Goal: Task Accomplishment & Management: Use online tool/utility

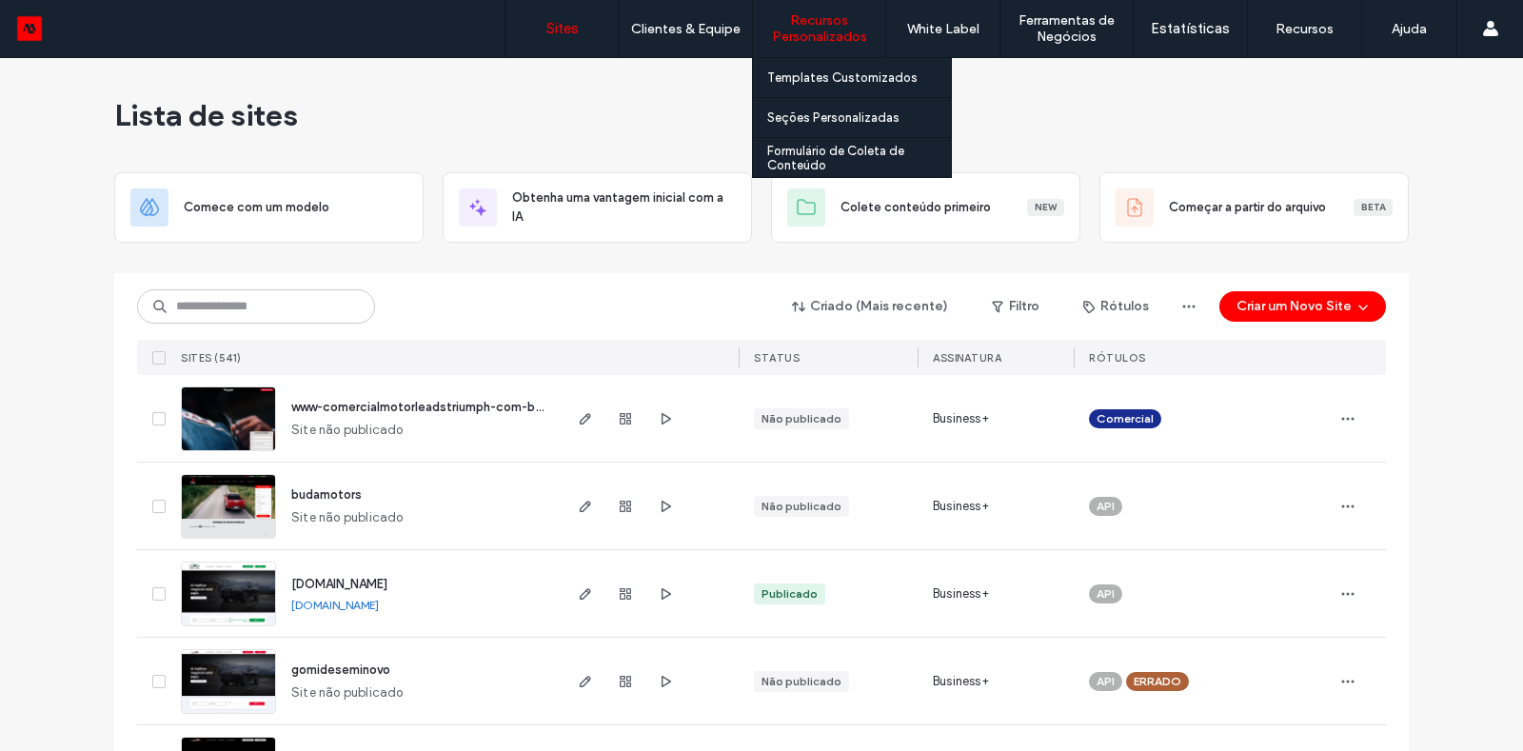
click at [808, 35] on label "Recursos Personalizados" at bounding box center [819, 28] width 132 height 32
click at [829, 67] on link "Templates Customizados" at bounding box center [859, 77] width 184 height 39
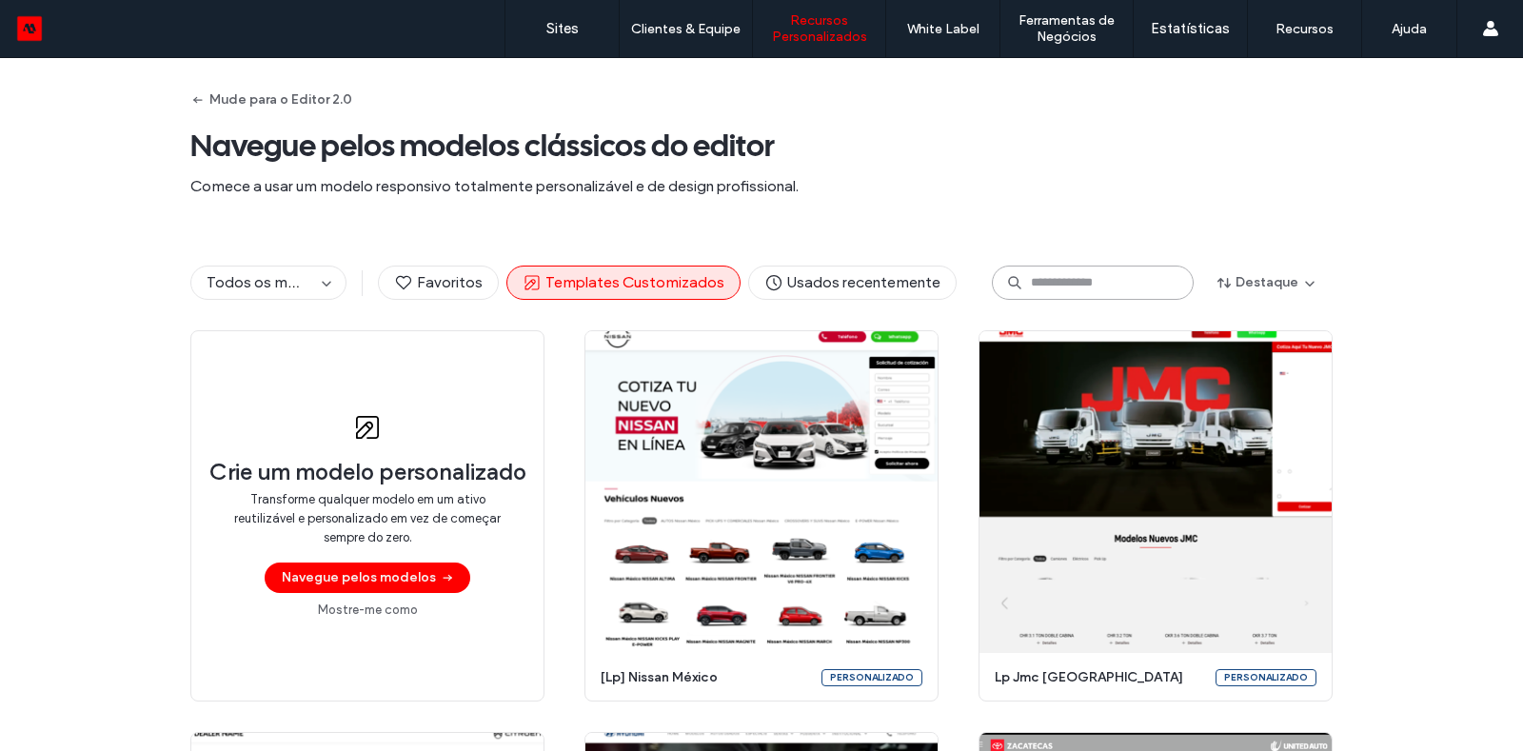
click at [1047, 294] on input at bounding box center [1093, 283] width 202 height 34
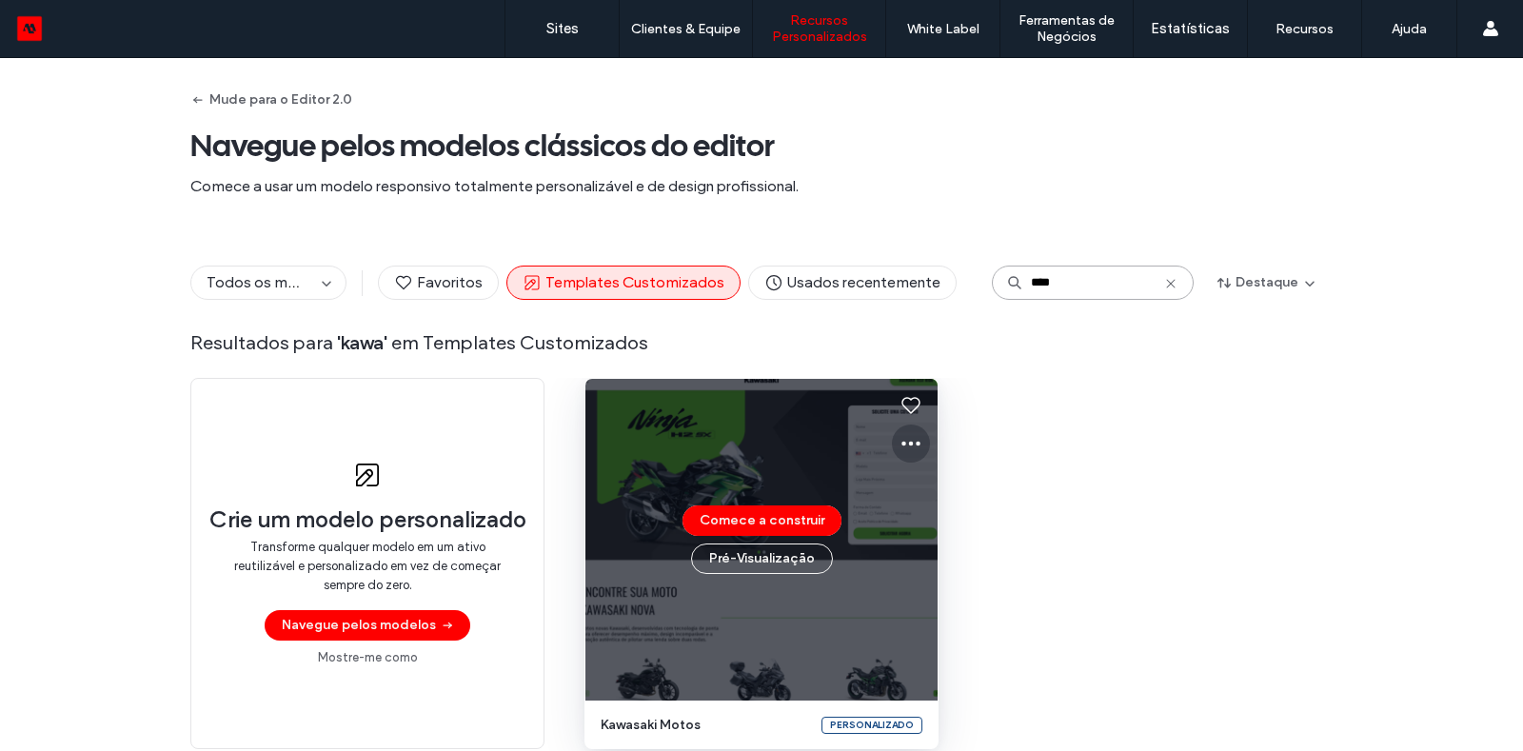
type input "****"
click at [908, 451] on icon at bounding box center [910, 443] width 23 height 23
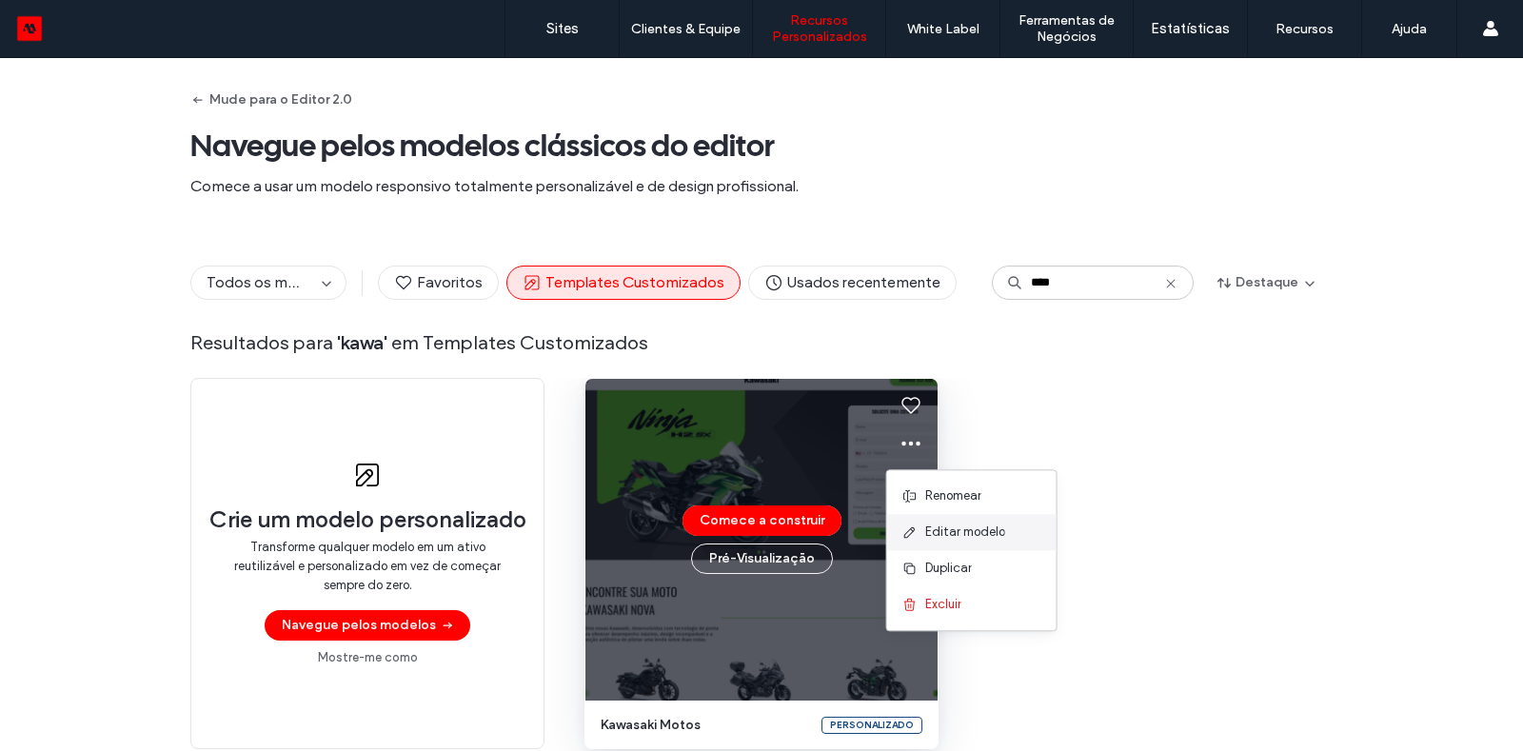
click at [925, 529] on span "Editar modelo" at bounding box center [965, 532] width 80 height 19
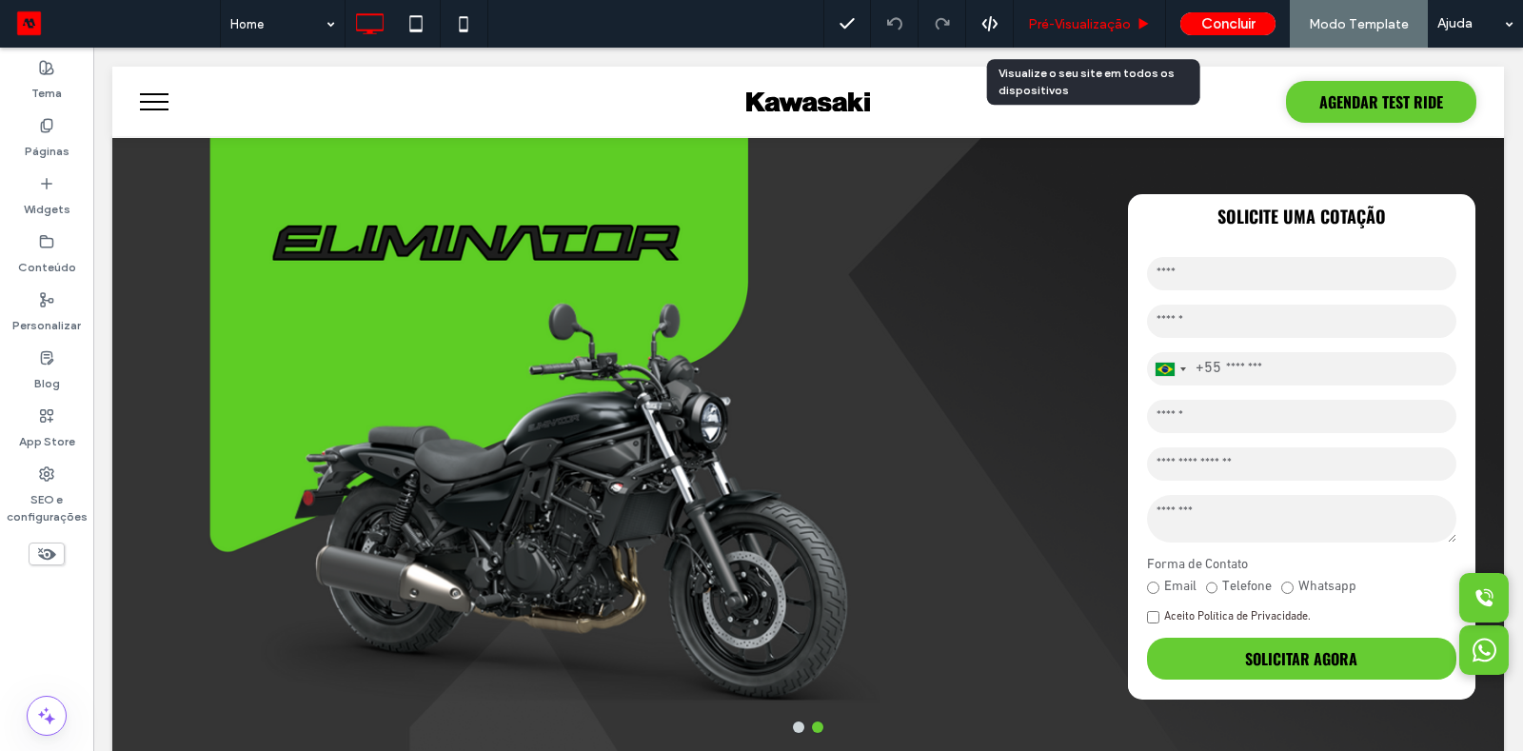
click at [1092, 44] on div "Pré-Visualizaçāo" at bounding box center [1090, 24] width 152 height 48
click at [1037, 14] on div "Pré-Visualizaçāo" at bounding box center [1090, 24] width 152 height 48
click at [1054, 20] on span "Pré-Visualizaçāo" at bounding box center [1079, 24] width 103 height 16
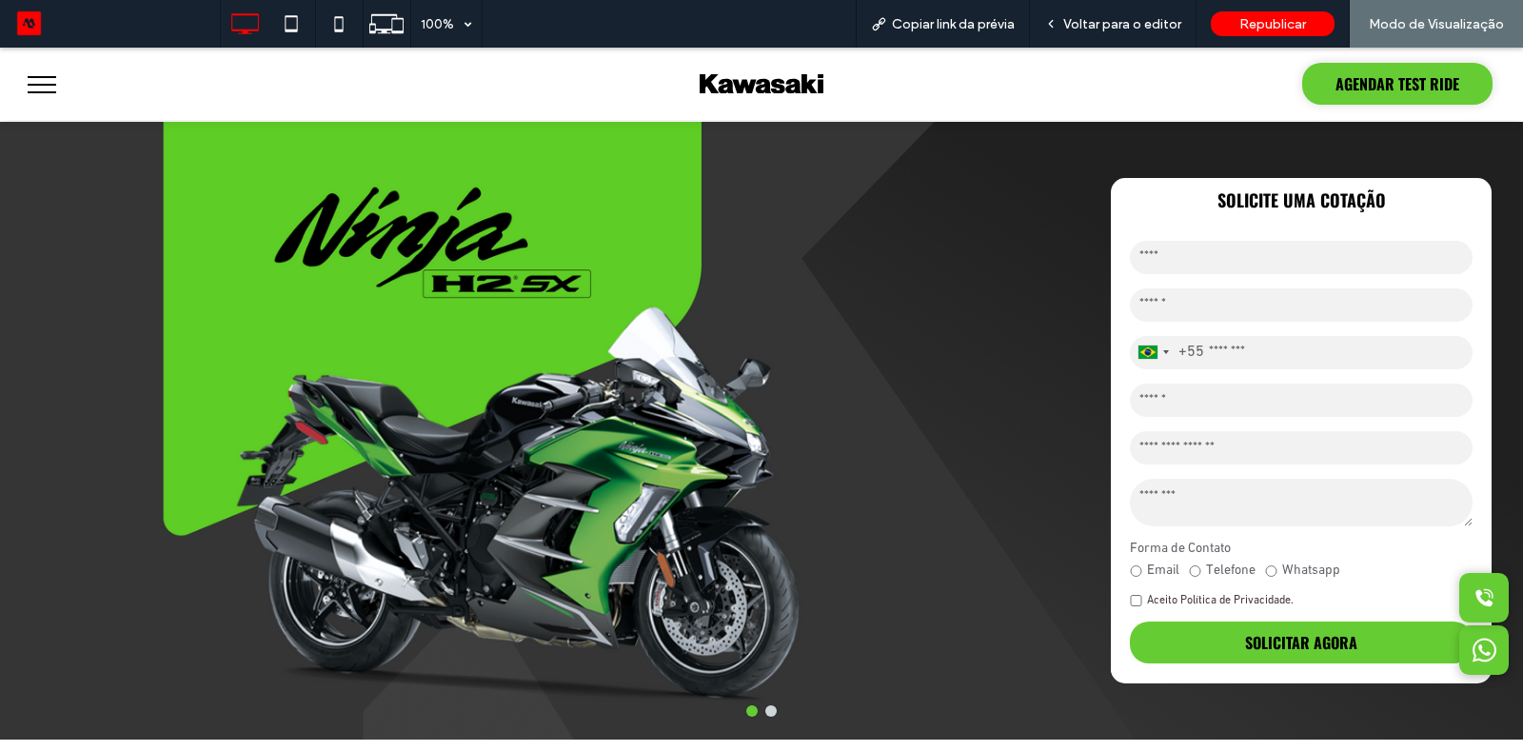
click at [46, 84] on span "menu" at bounding box center [42, 85] width 29 height 2
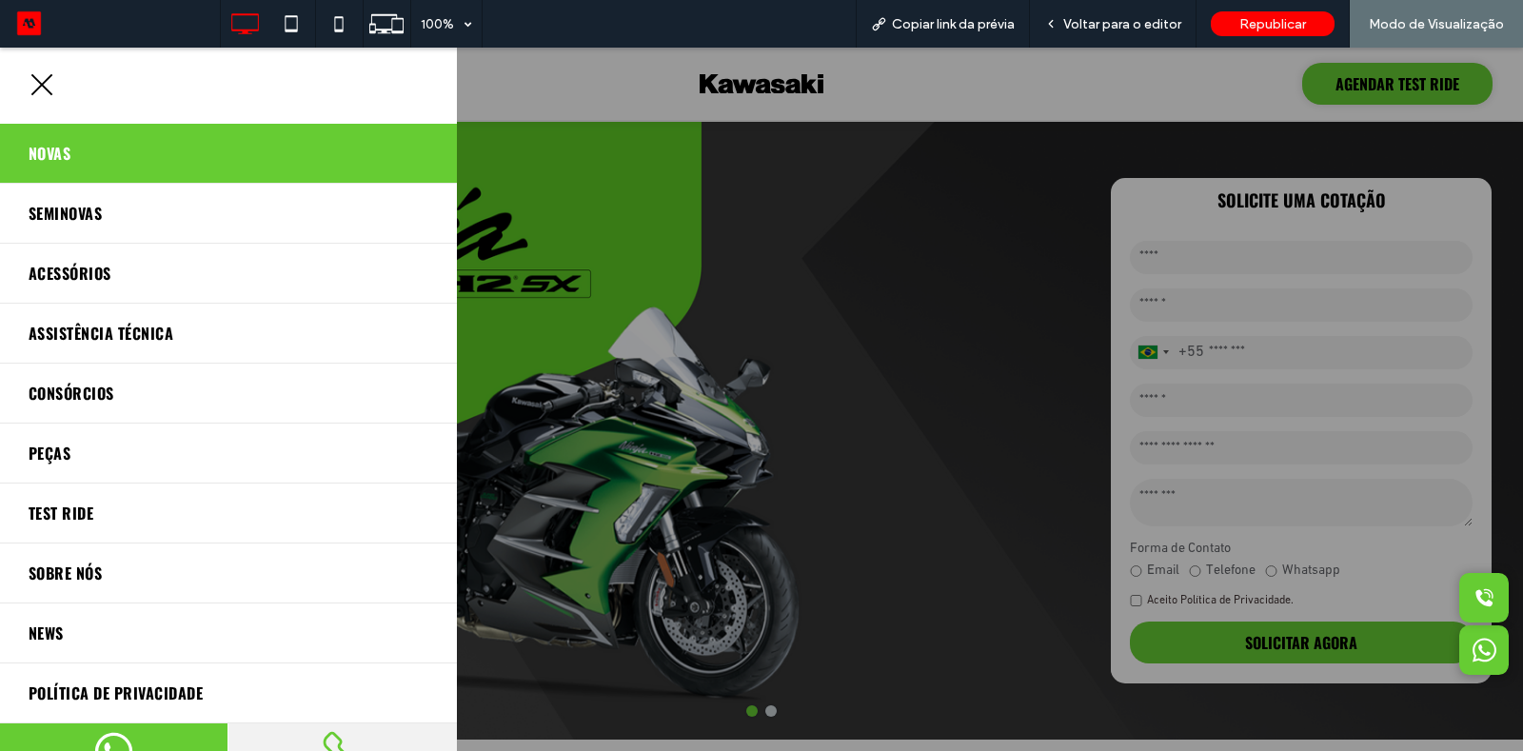
click at [66, 170] on link "Novas" at bounding box center [228, 153] width 457 height 59
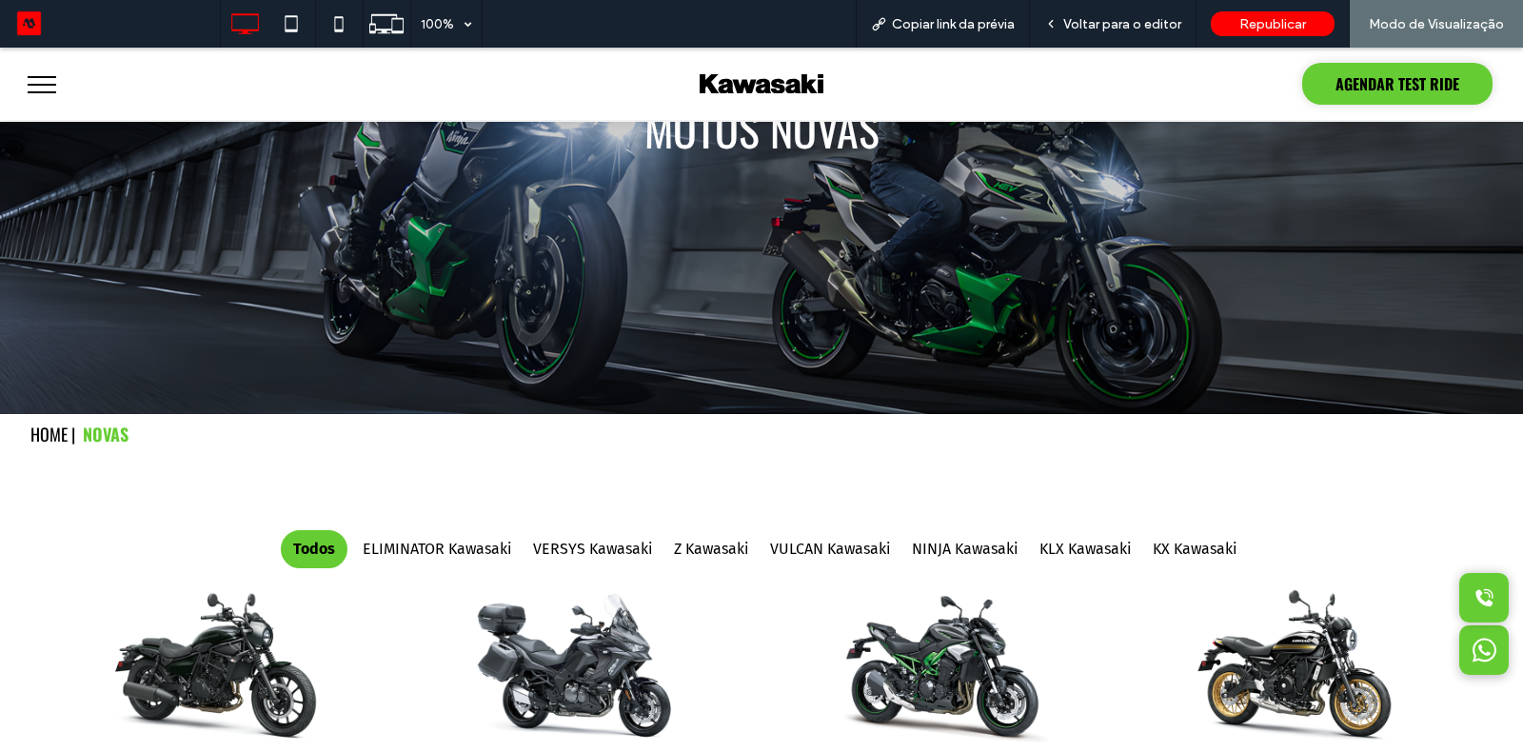
scroll to position [346, 0]
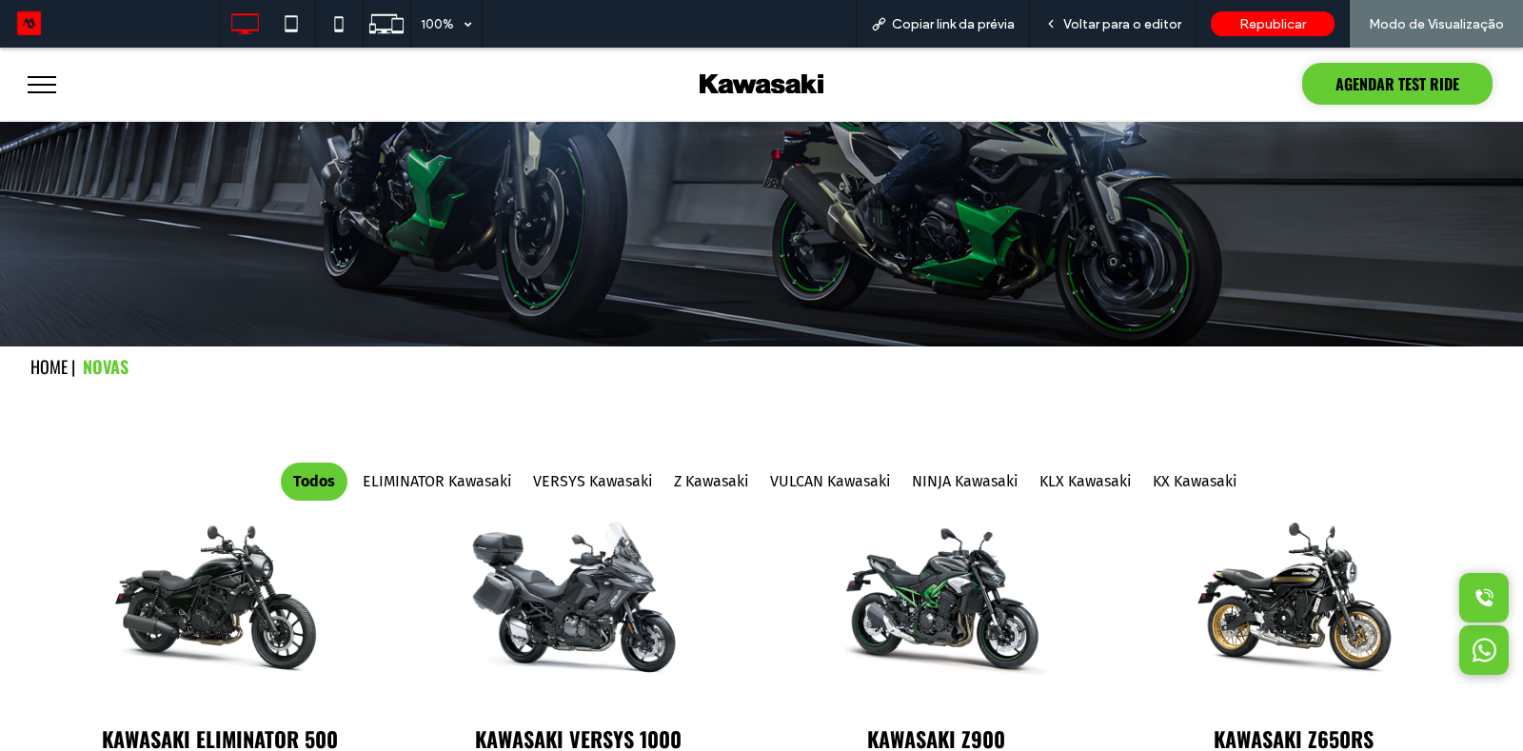
click at [524, 582] on img at bounding box center [577, 609] width 365 height 228
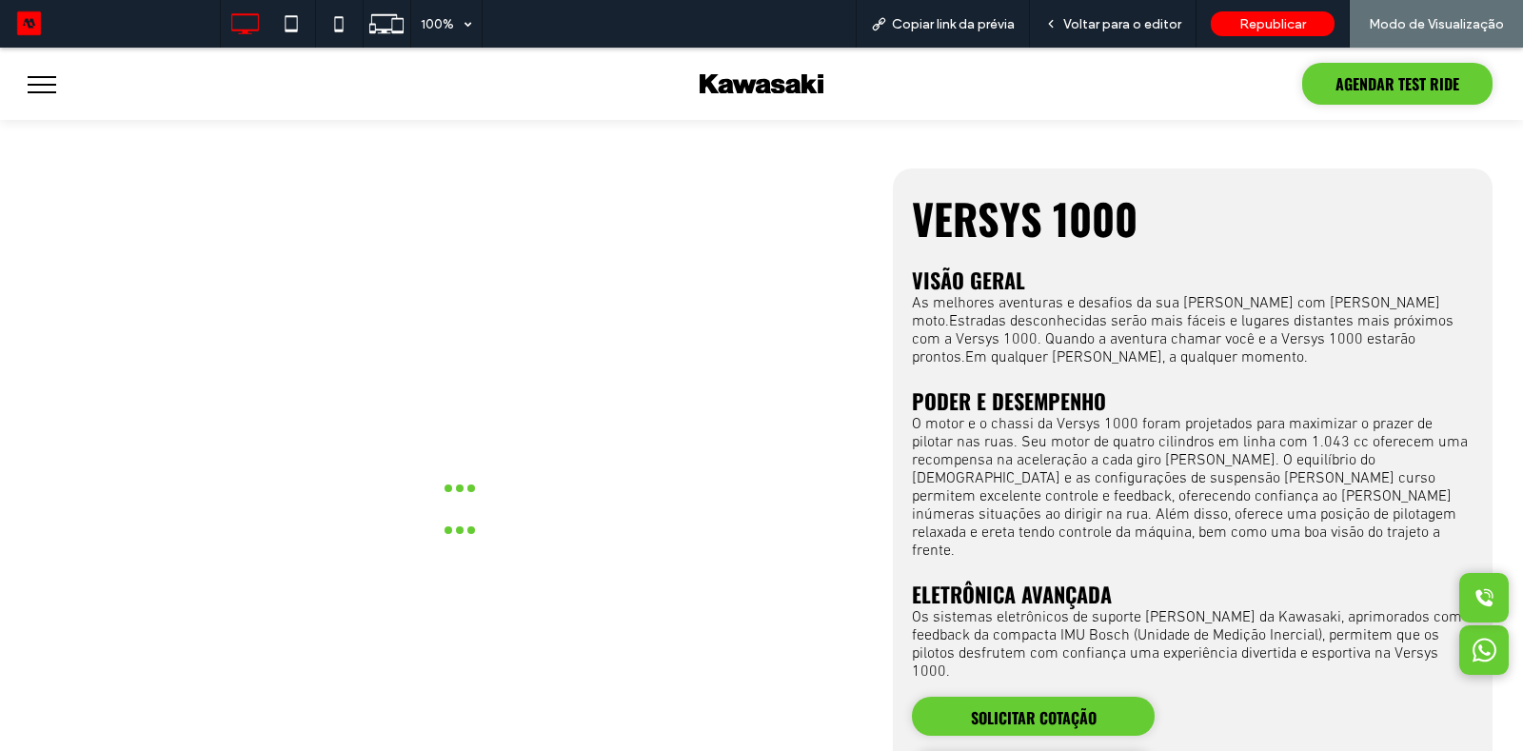
scroll to position [710, 0]
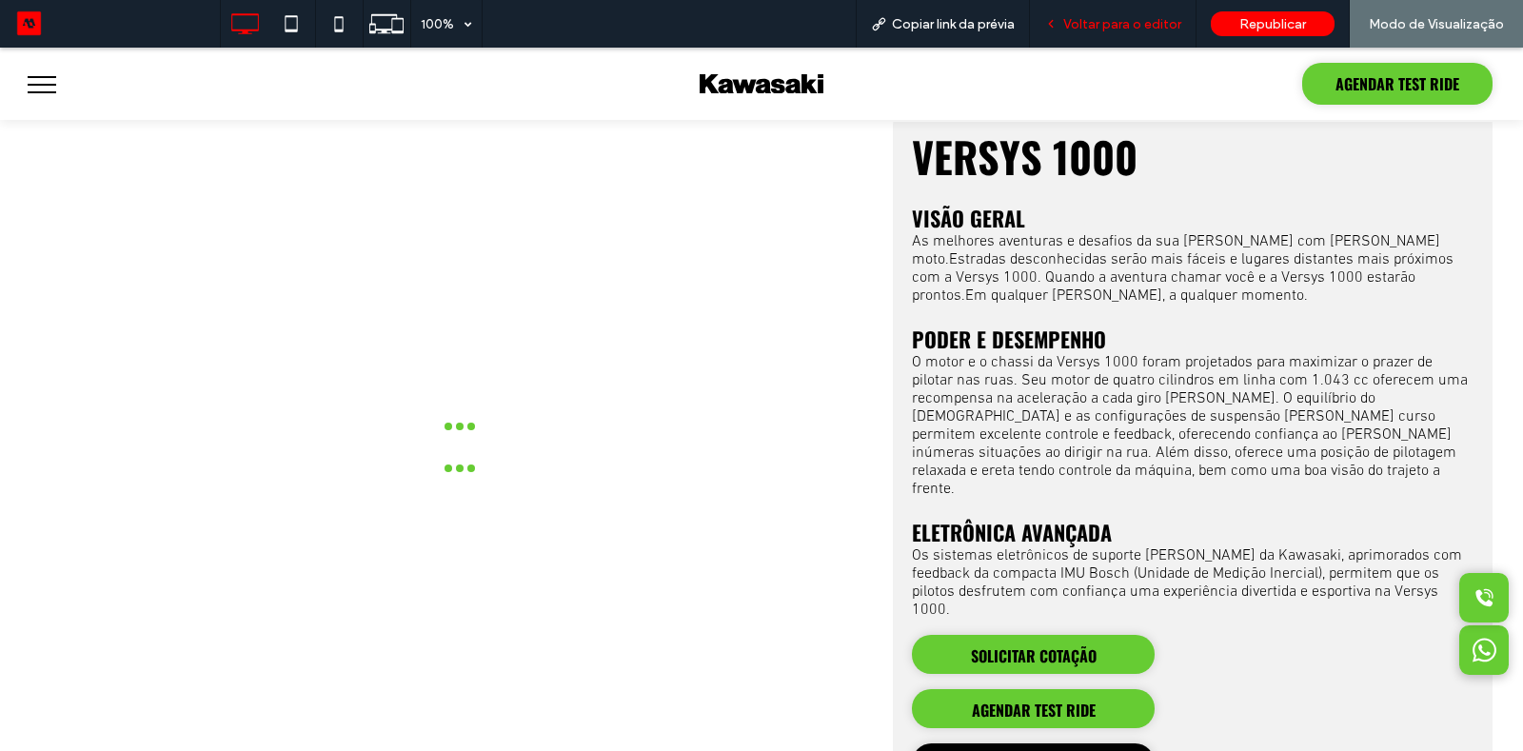
click at [1108, 29] on span "Voltar para o editor" at bounding box center [1122, 24] width 118 height 16
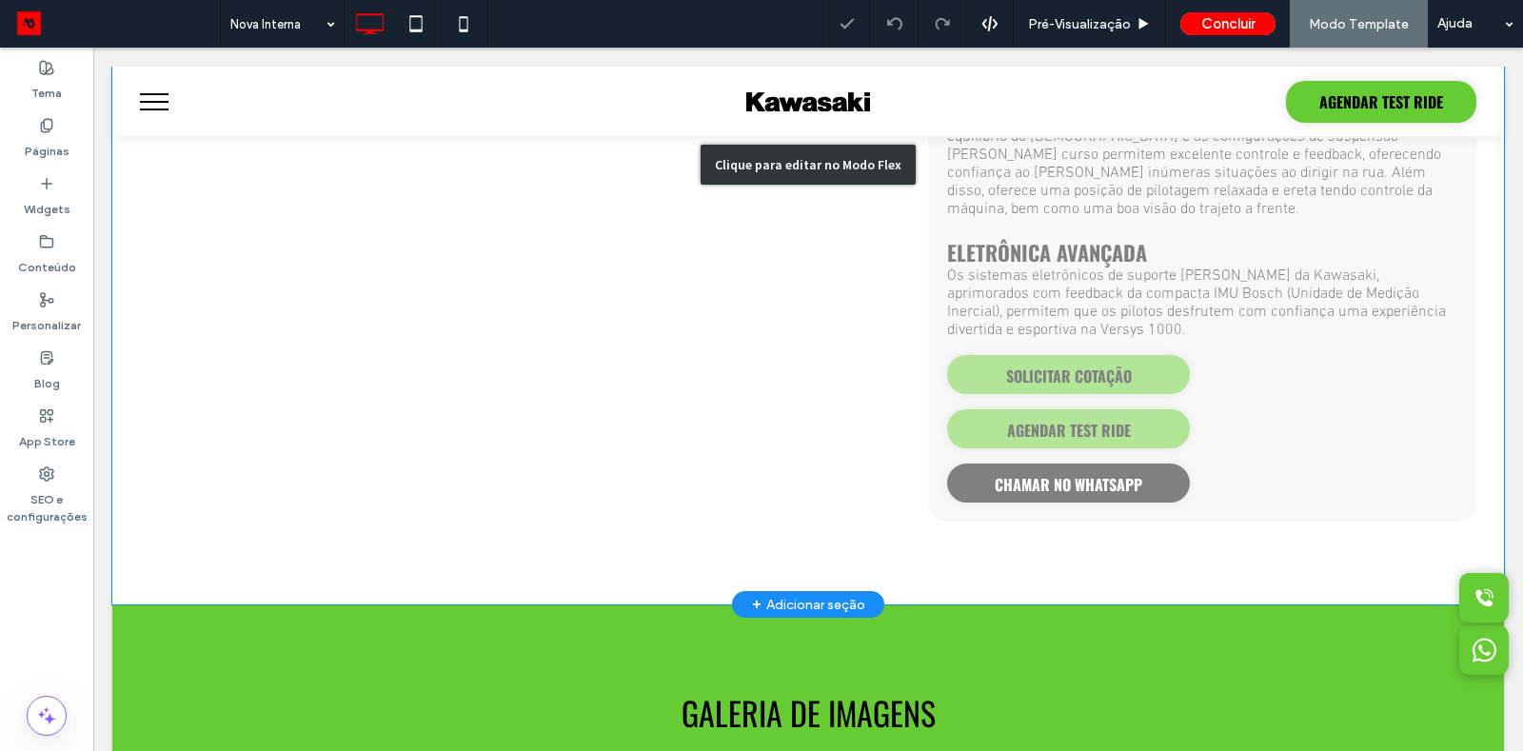
scroll to position [1019, 0]
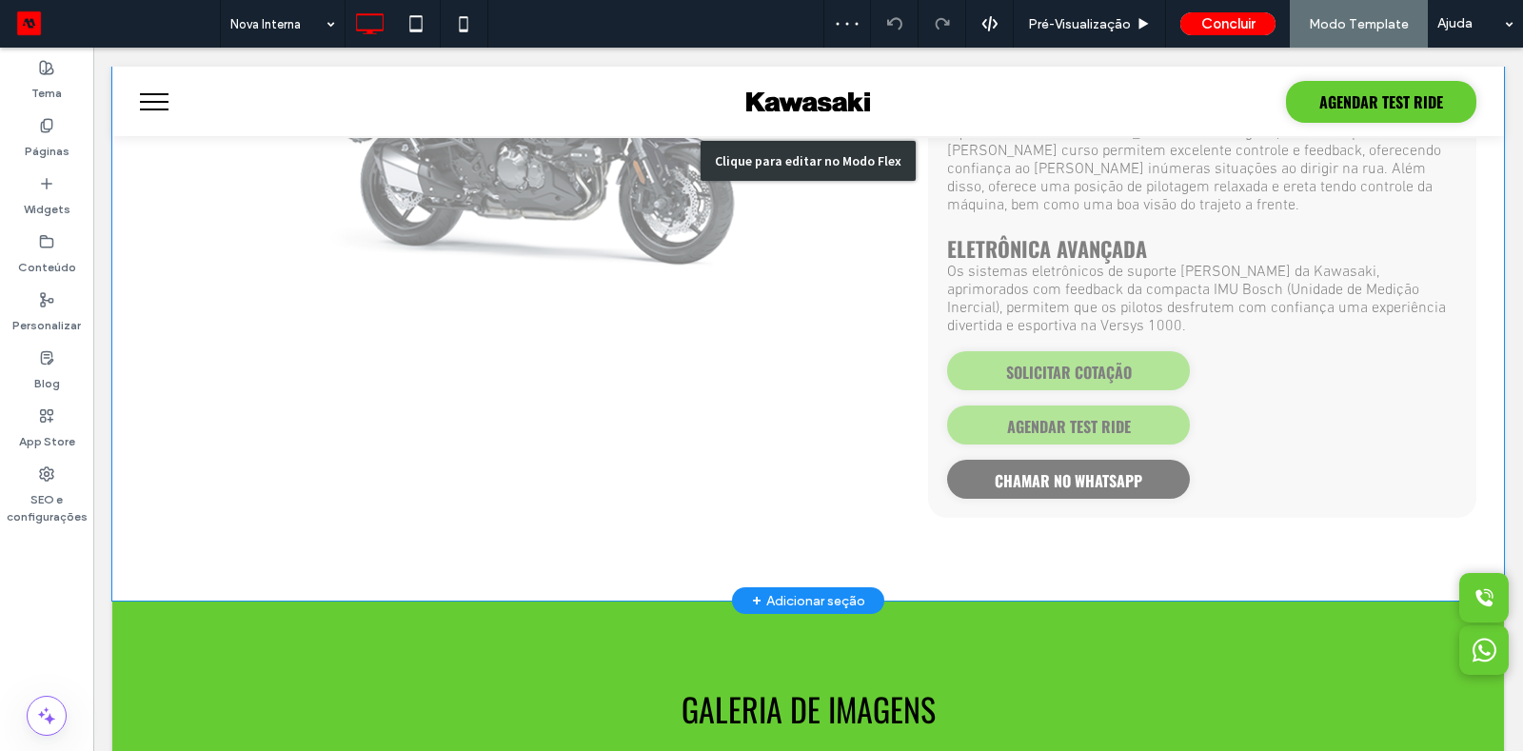
click at [1152, 348] on div "Clique para editar no Modo Flex" at bounding box center [808, 160] width 1392 height 879
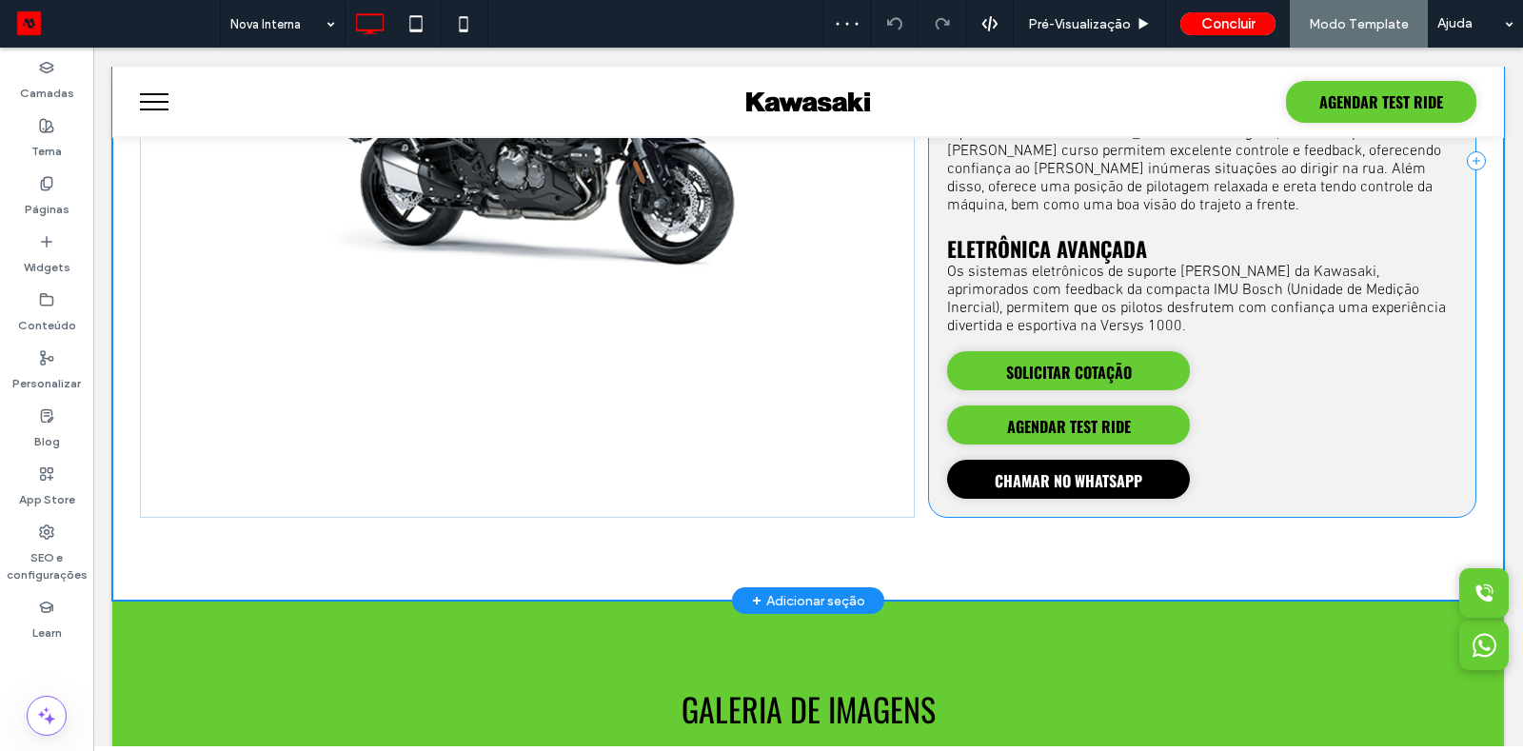
scroll to position [1112, 0]
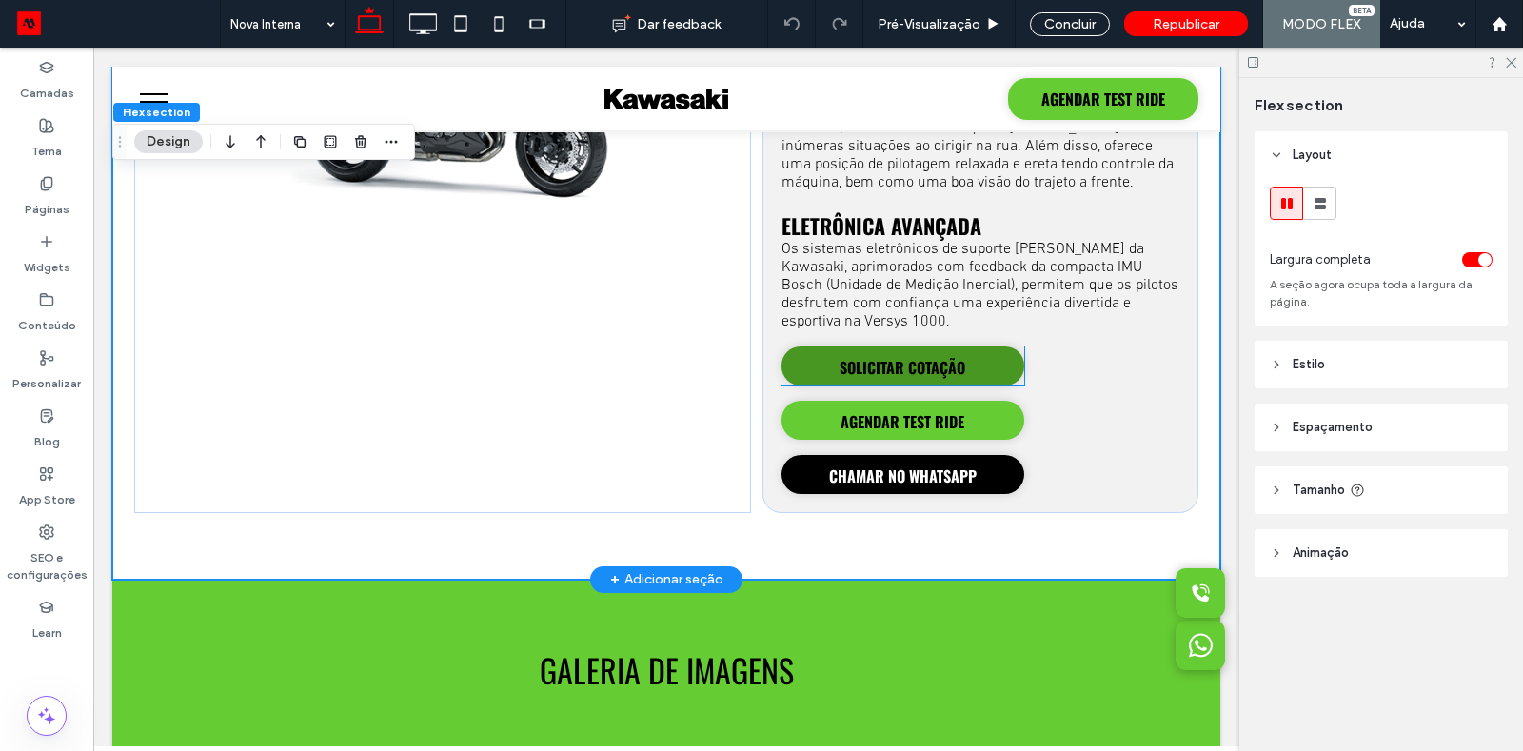
click at [973, 346] on link "SOLICITAR COTAÇÃO" at bounding box center [902, 365] width 243 height 39
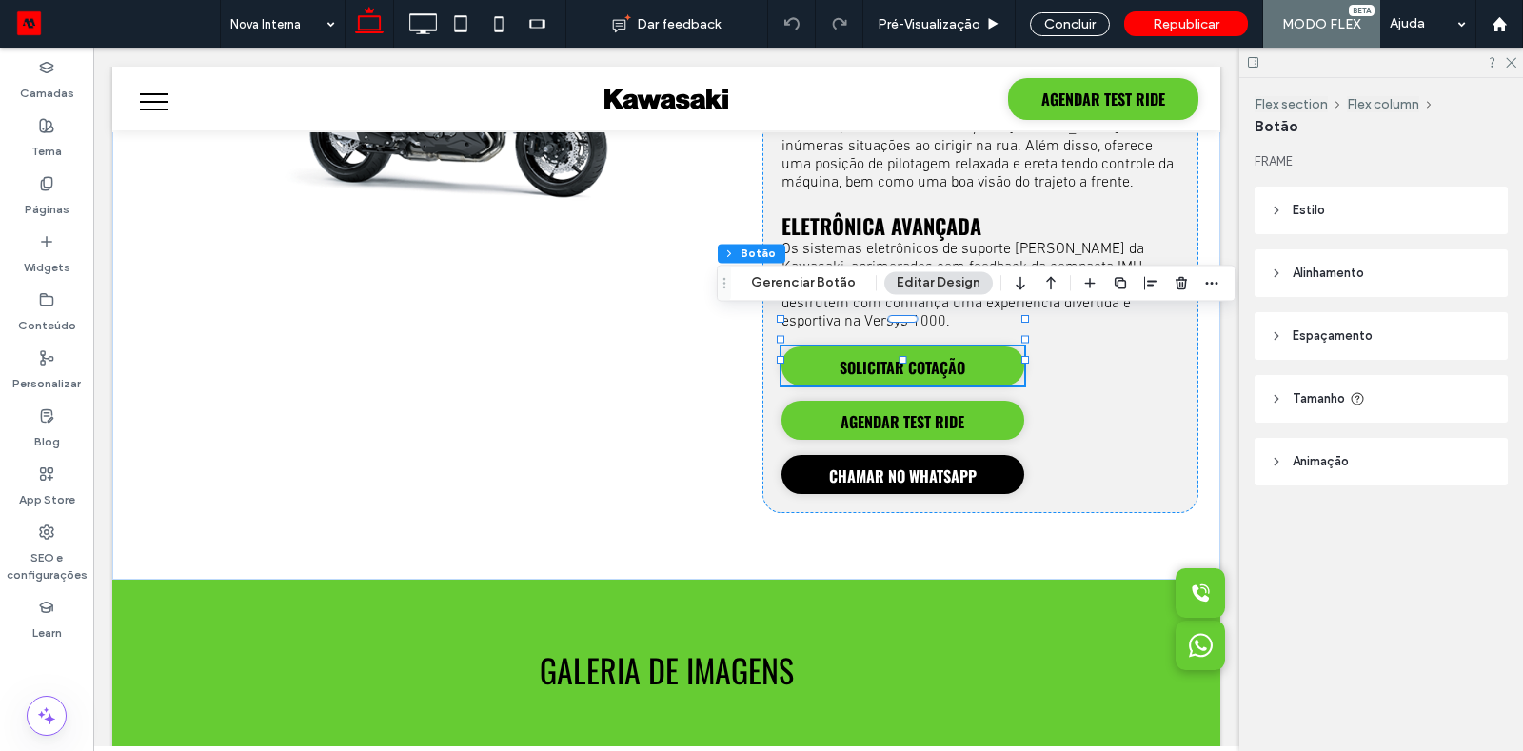
click at [1353, 344] on span "Espaçamento" at bounding box center [1333, 335] width 80 height 19
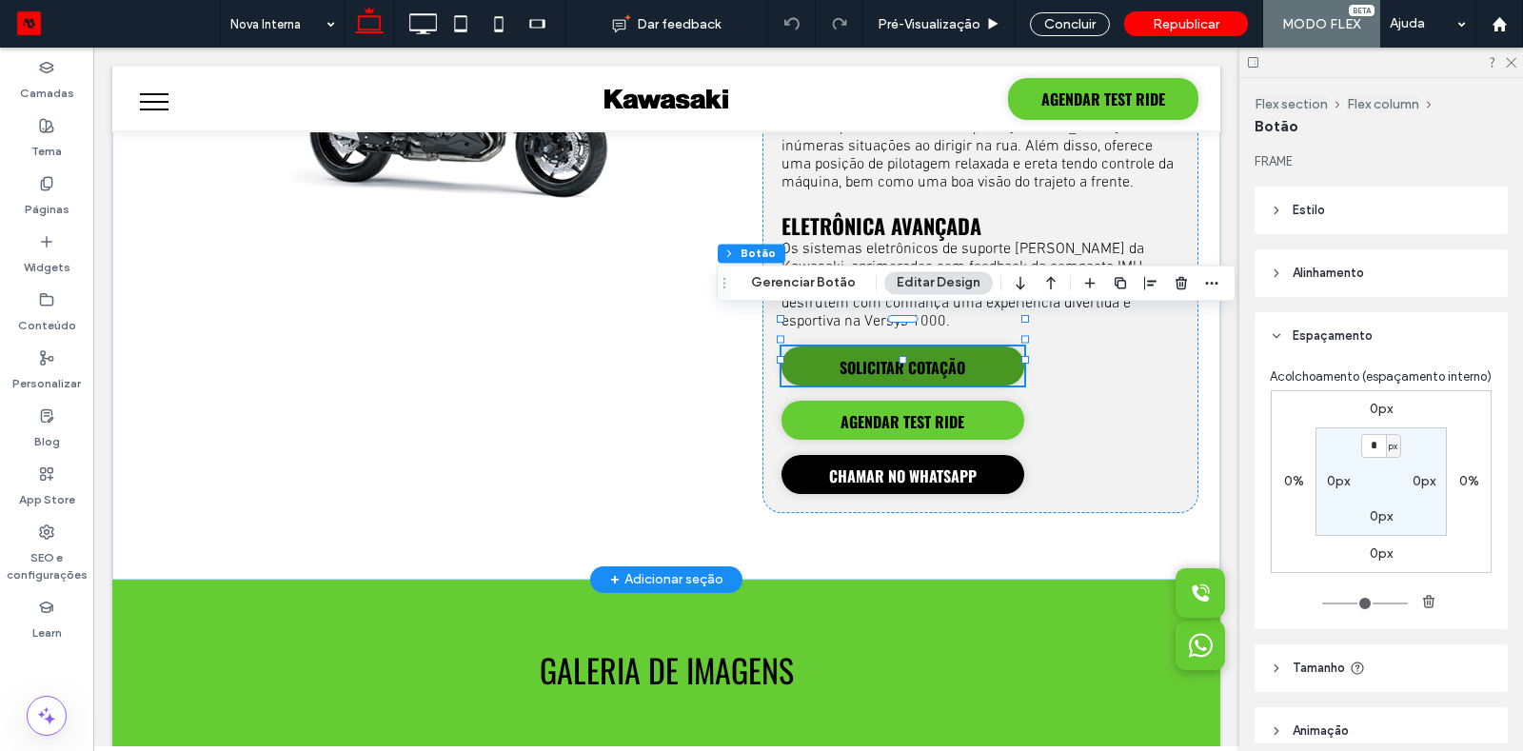
click at [936, 346] on span "SOLICITAR COTAÇÃO" at bounding box center [902, 367] width 139 height 42
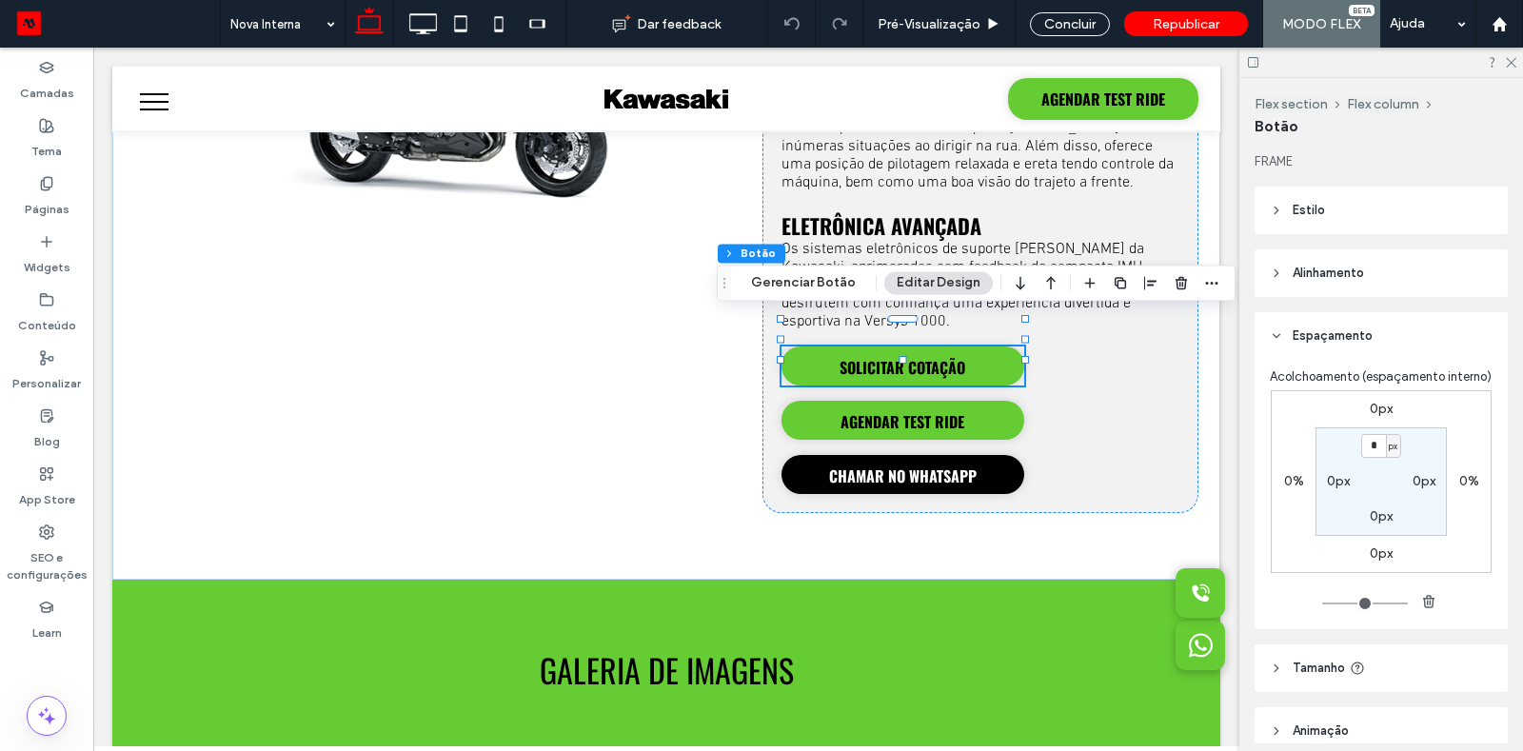
click at [1314, 282] on header "Alinhamento" at bounding box center [1380, 273] width 253 height 48
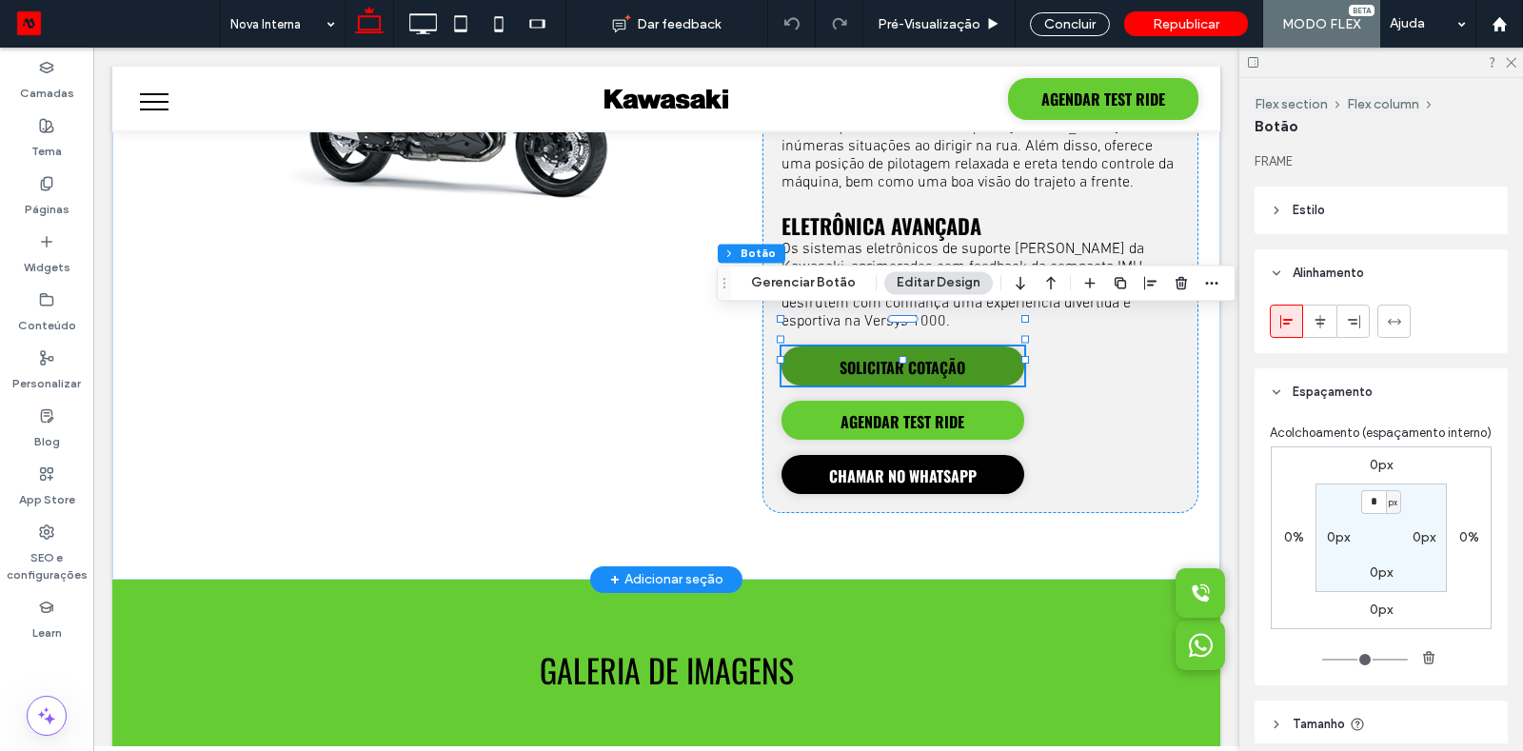
click at [896, 346] on span "SOLICITAR COTAÇÃO" at bounding box center [902, 367] width 139 height 42
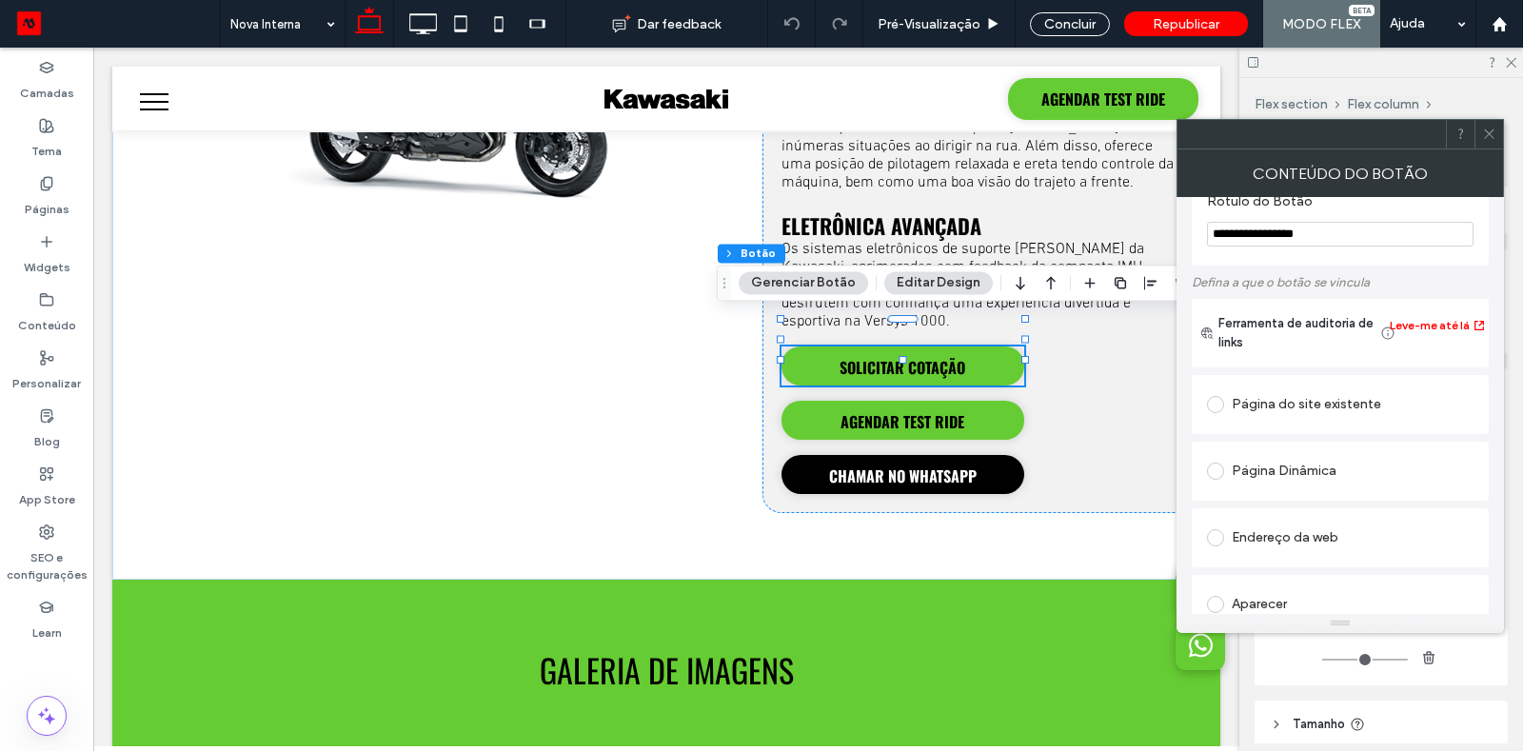
scroll to position [0, 0]
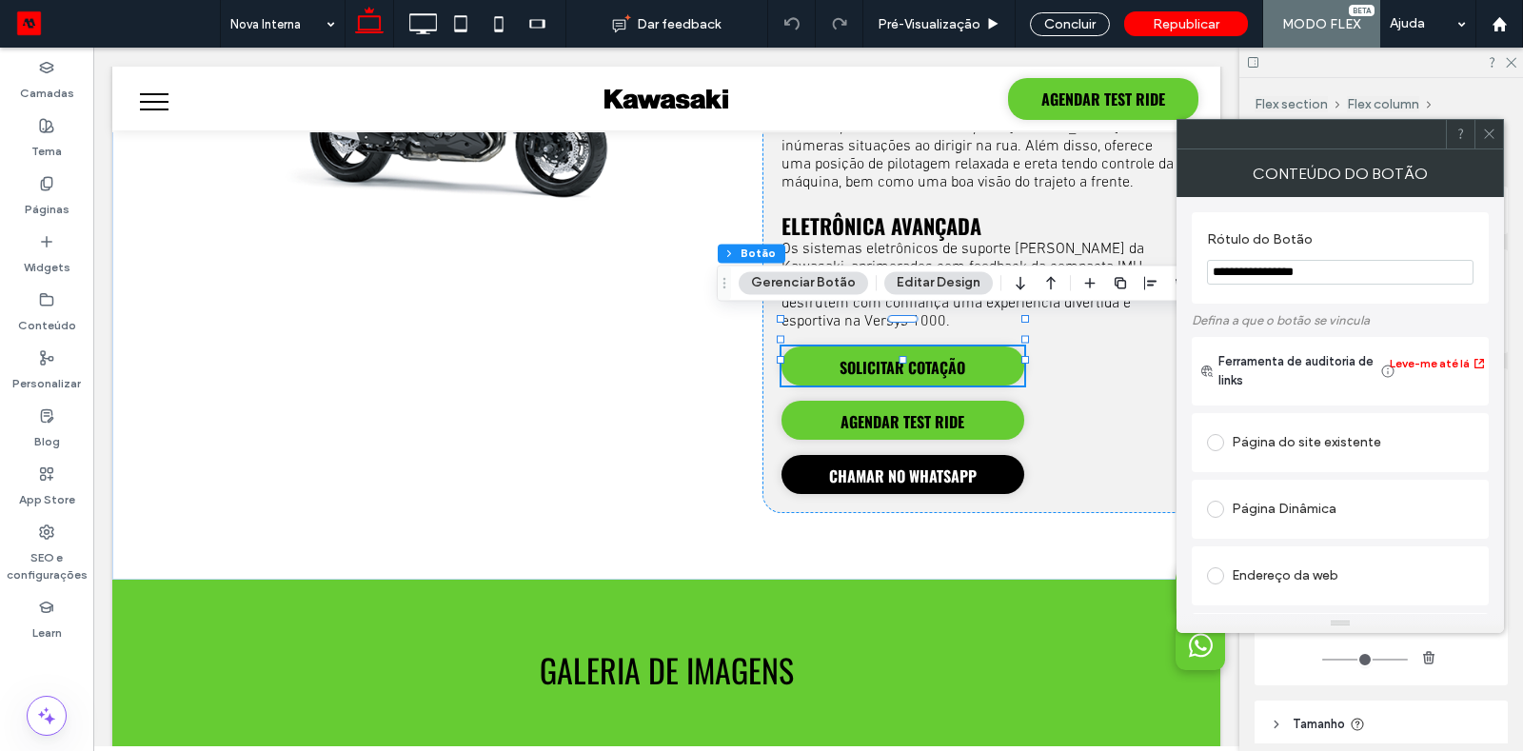
click at [1482, 143] on span at bounding box center [1489, 134] width 14 height 29
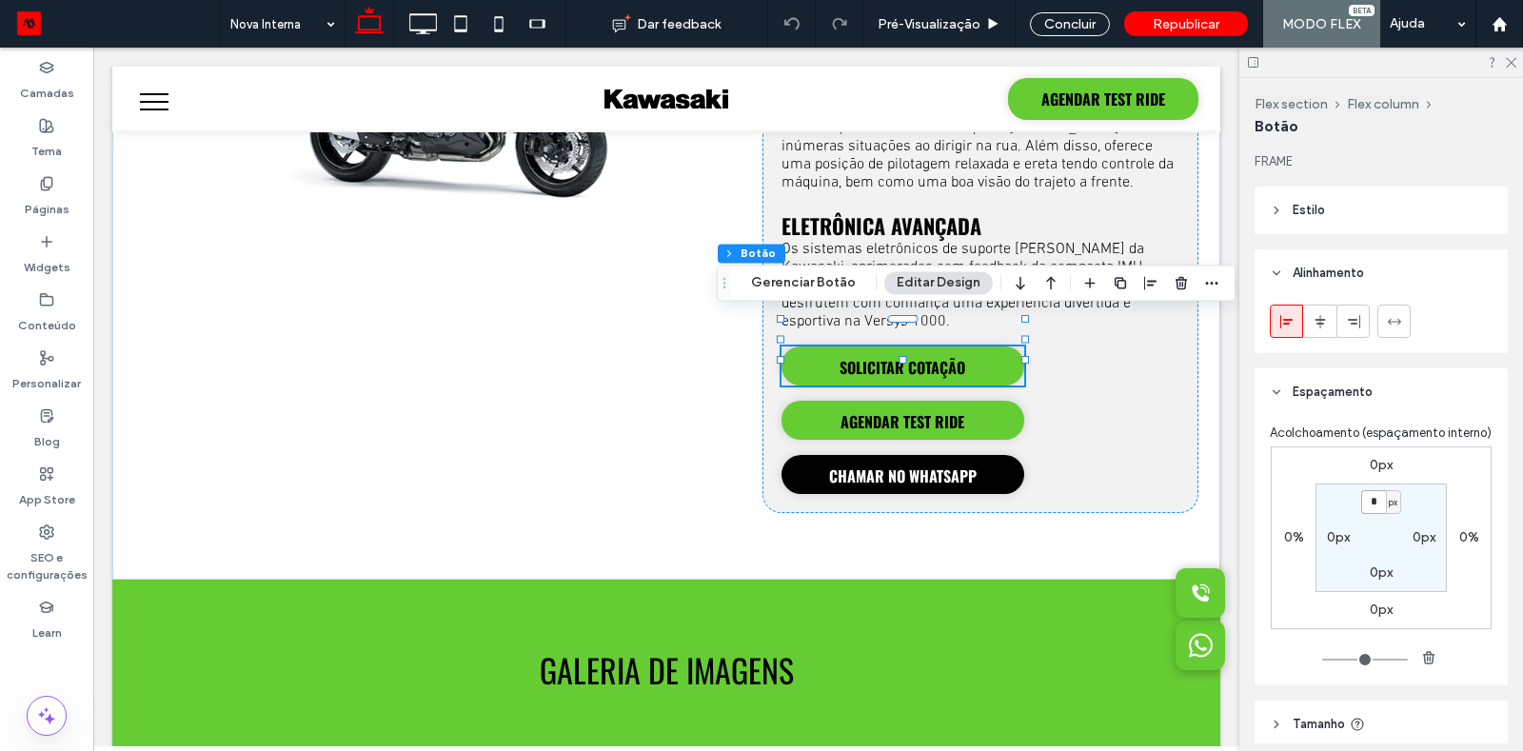
click at [1380, 492] on input "*" at bounding box center [1373, 502] width 25 height 24
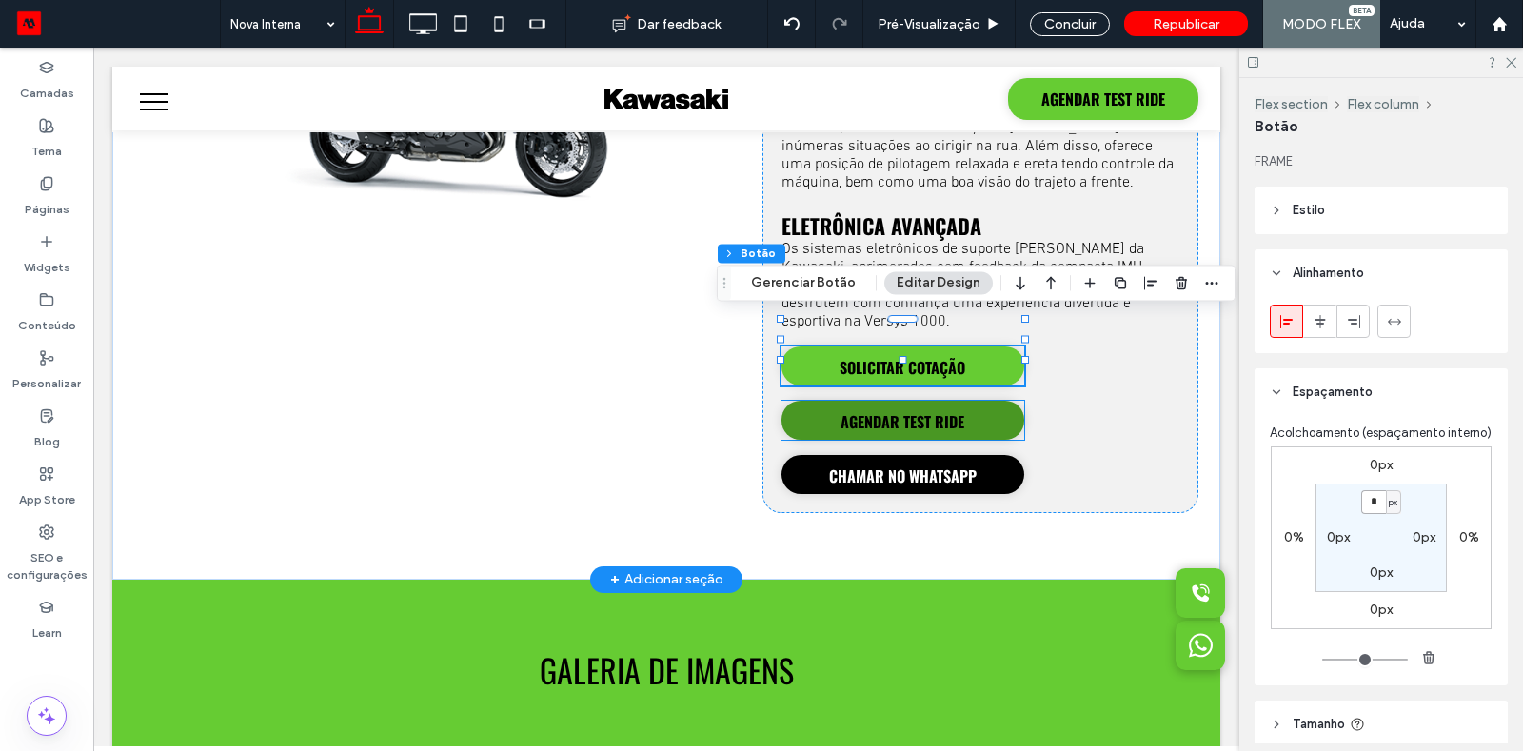
click at [967, 401] on span "AGENDAR TEST RIDE" at bounding box center [902, 422] width 137 height 42
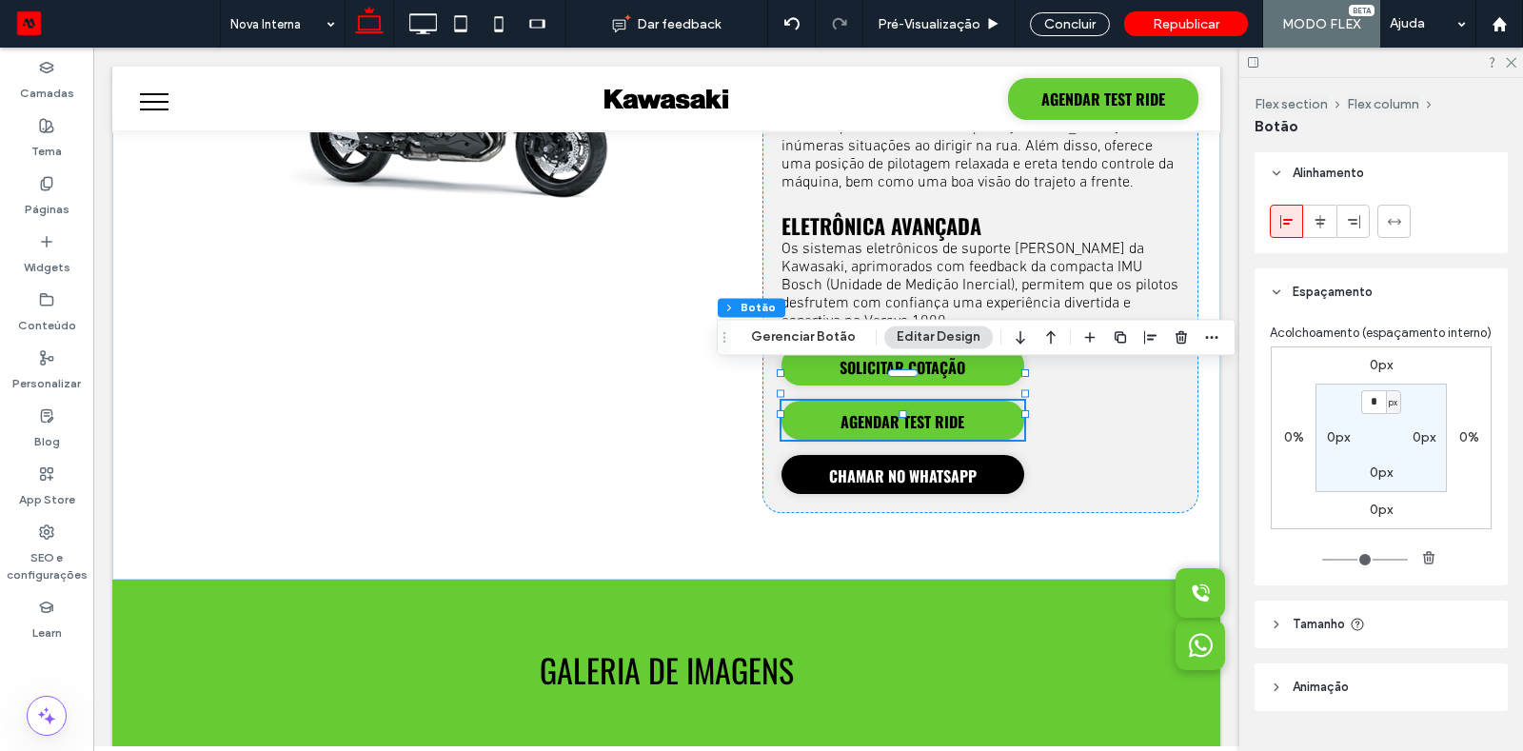
scroll to position [143, 0]
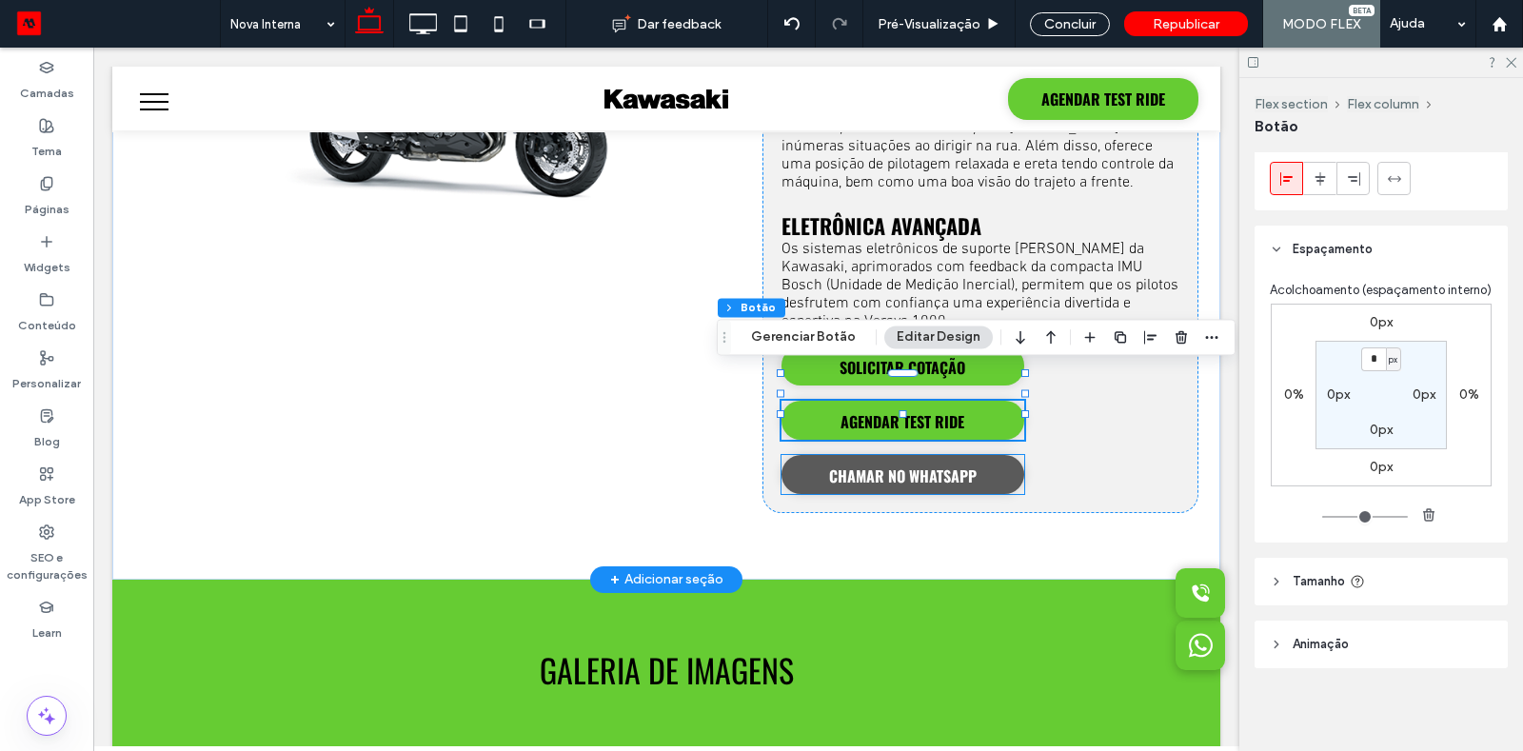
click at [940, 455] on span "CHAMAR NO WHATSAPP" at bounding box center [902, 476] width 161 height 42
